Goal: Task Accomplishment & Management: Complete application form

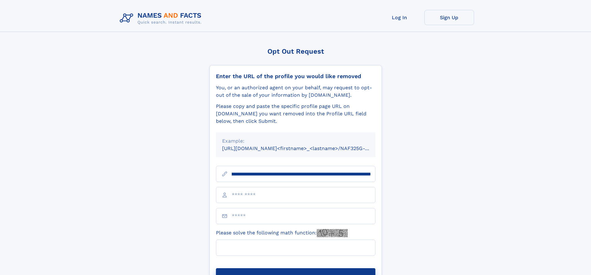
scroll to position [0, 68]
type input "**********"
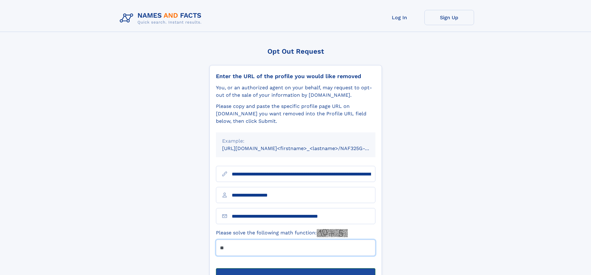
type input "**"
click at [296, 269] on button "Submit Opt Out Request" at bounding box center [296, 279] width 160 height 20
